Goal: Find contact information: Find contact information

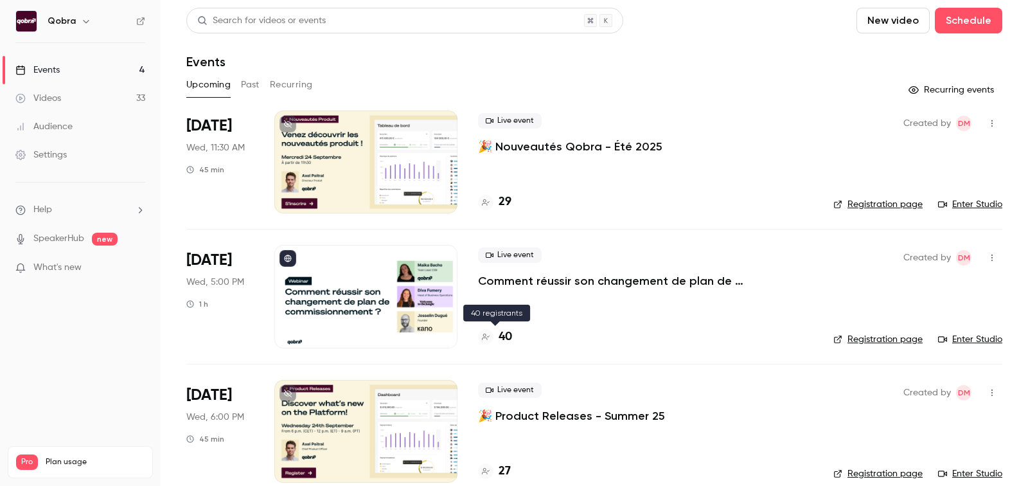
click at [505, 340] on h4 "40" at bounding box center [505, 336] width 13 height 17
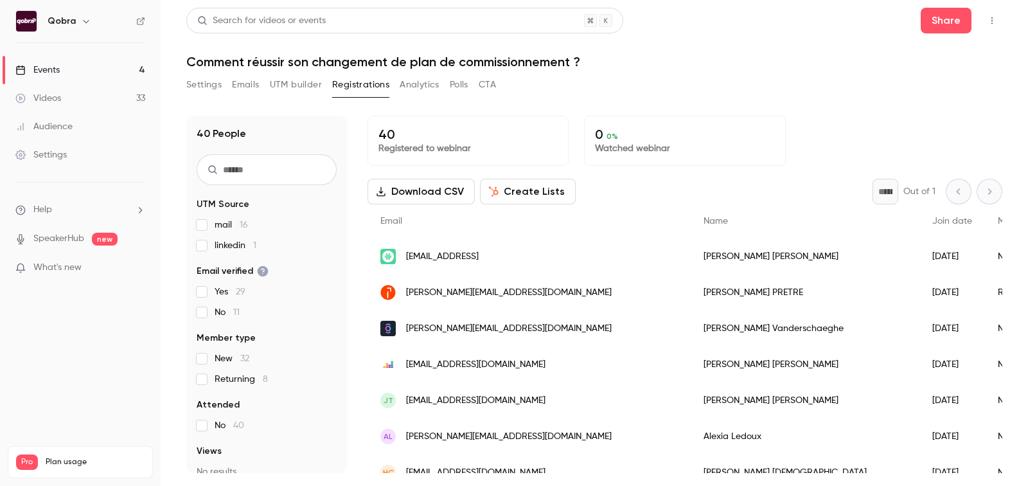
click at [691, 258] on div "[PERSON_NAME]" at bounding box center [805, 256] width 229 height 36
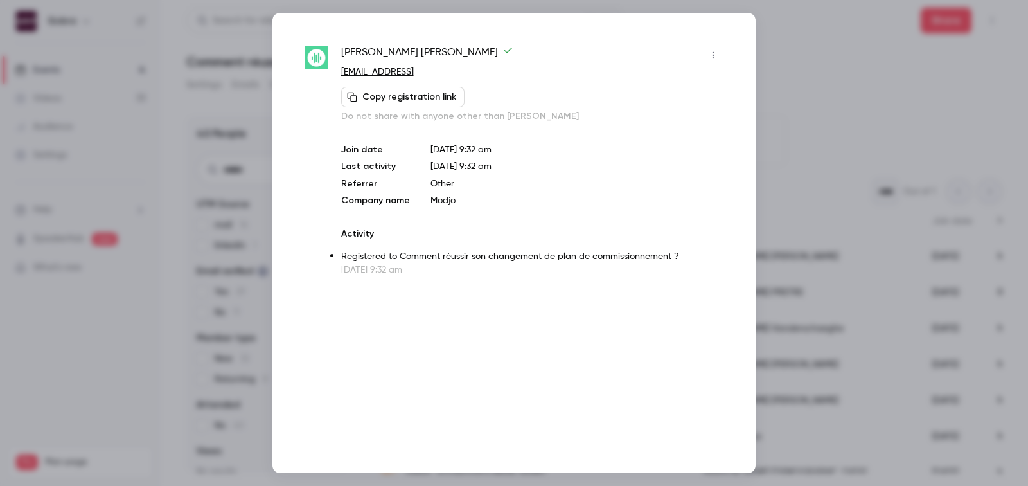
click at [414, 51] on span "[PERSON_NAME]" at bounding box center [427, 55] width 172 height 21
copy div "[PERSON_NAME]"
